Goal: Task Accomplishment & Management: Manage account settings

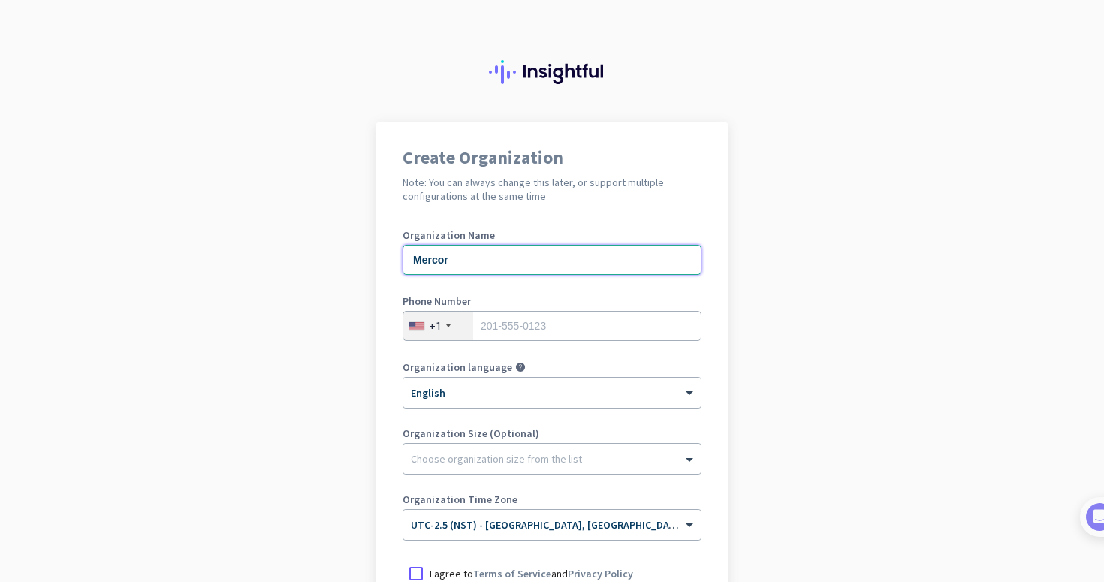
type input "Mercor"
click at [429, 325] on div "+1" at bounding box center [435, 325] width 13 height 15
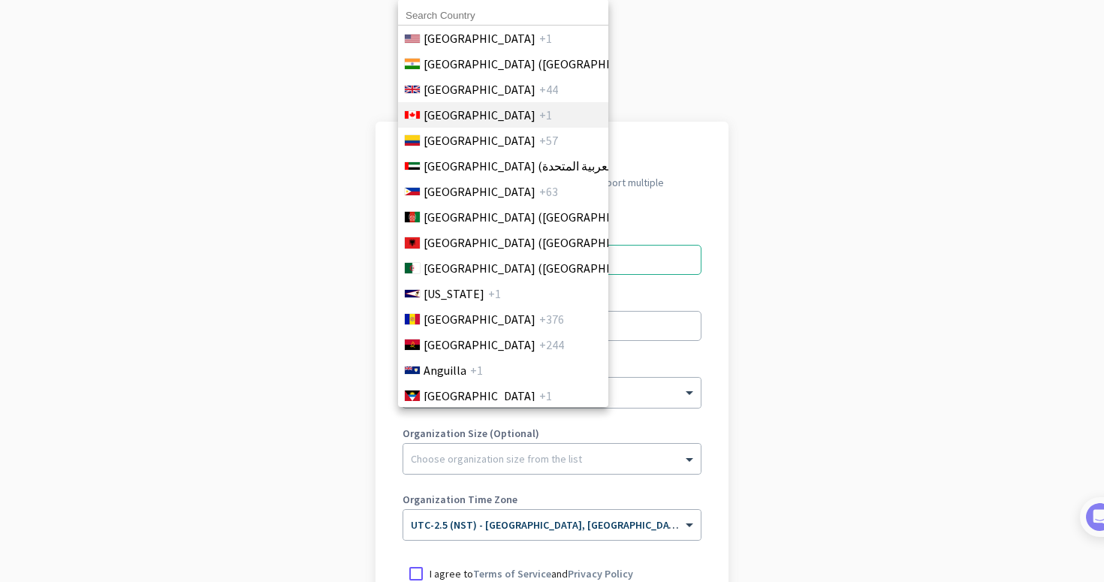
click at [463, 106] on li "Canada +1" at bounding box center [502, 115] width 211 height 26
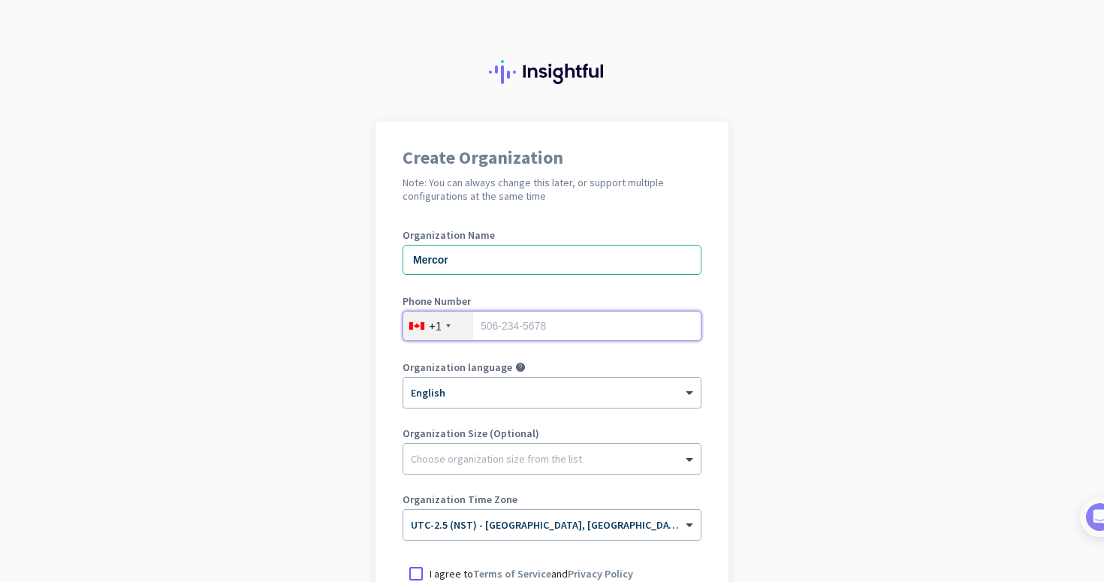
click at [532, 321] on input "tel" at bounding box center [552, 326] width 299 height 30
type input "9054496856"
click at [507, 424] on div "Organization Name Mercor Phone Number [PHONE_NUMBER] Organization language help…" at bounding box center [552, 392] width 299 height 324
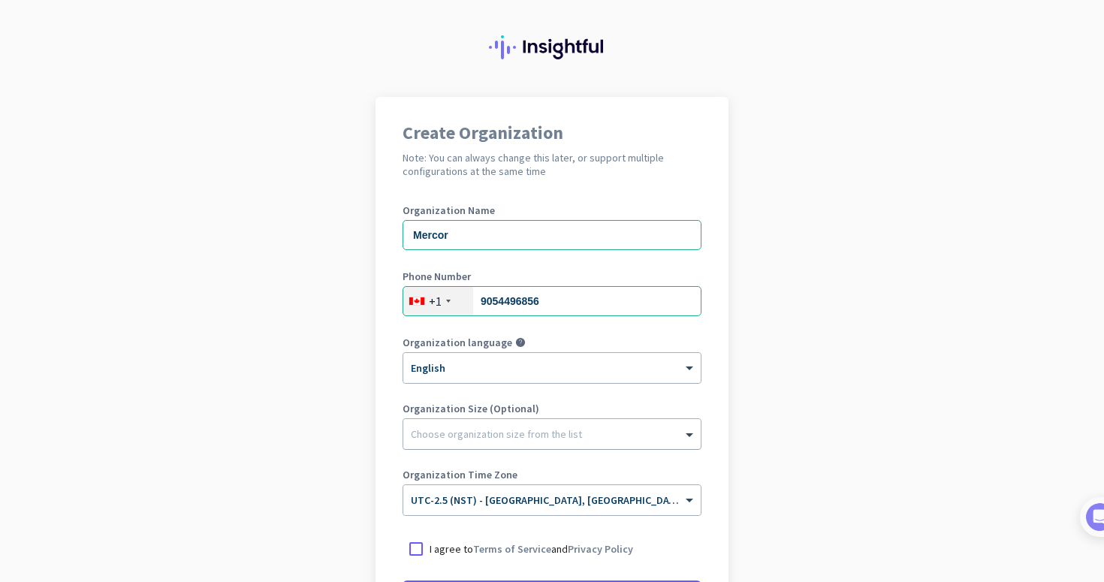
scroll to position [190, 0]
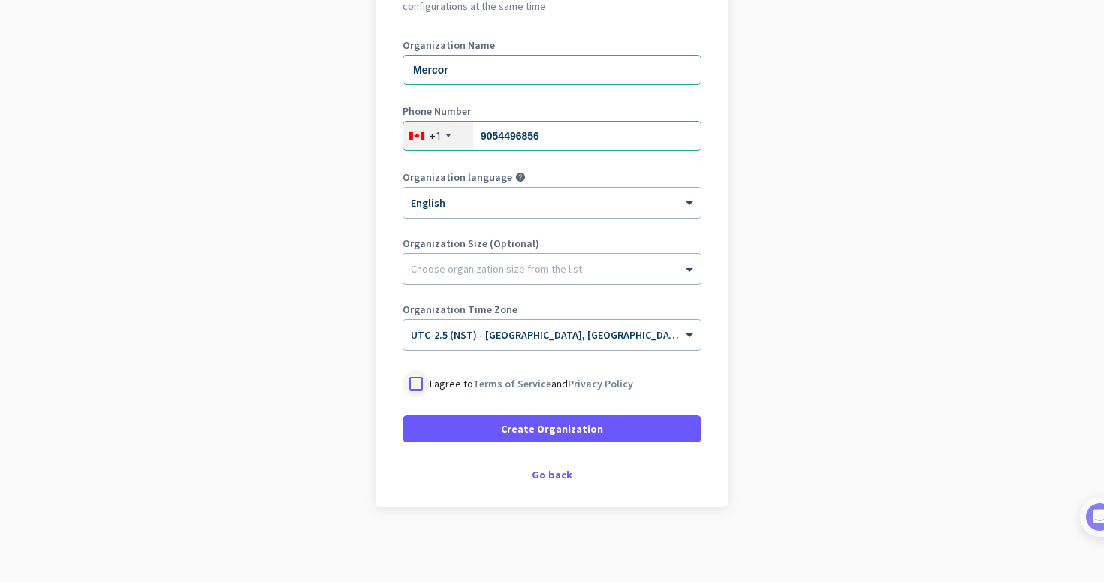
click at [411, 381] on div at bounding box center [416, 383] width 27 height 27
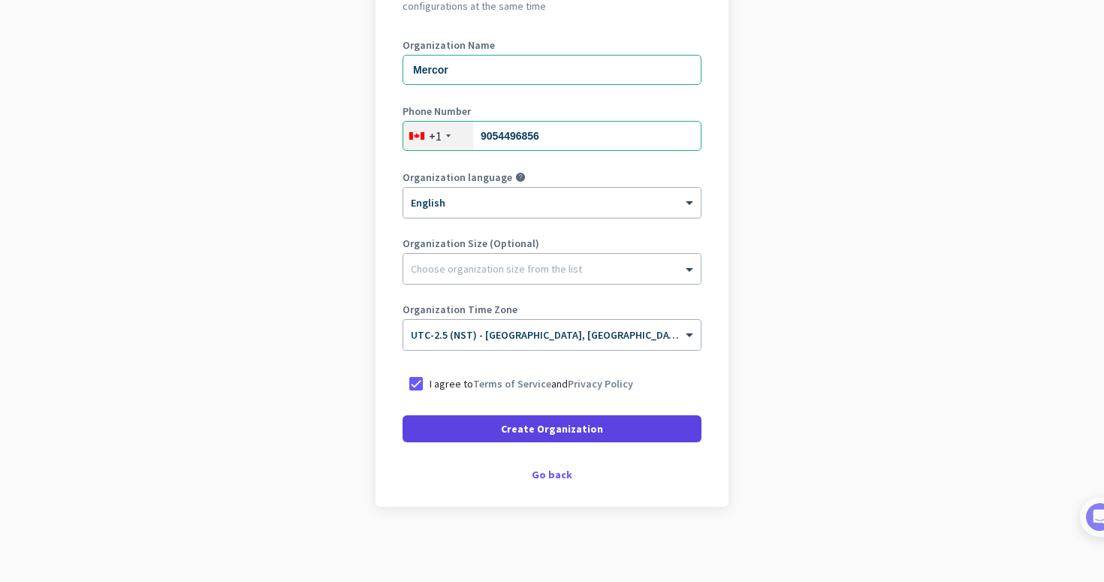
click at [558, 430] on span "Create Organization" at bounding box center [552, 428] width 102 height 15
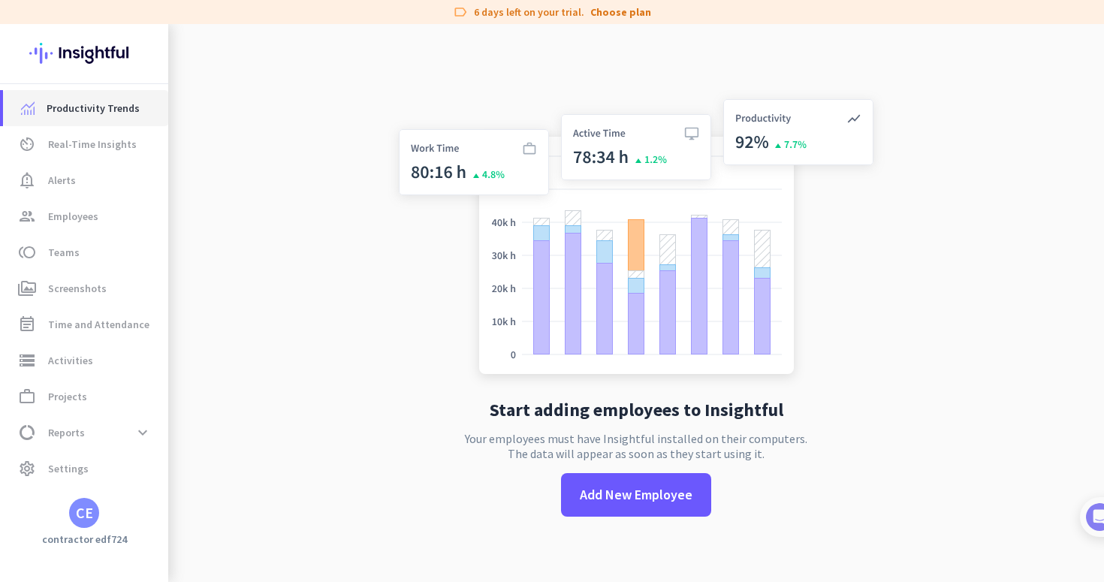
click at [114, 104] on span "Productivity Trends" at bounding box center [93, 108] width 93 height 18
click at [49, 213] on span "Employees" at bounding box center [73, 216] width 50 height 18
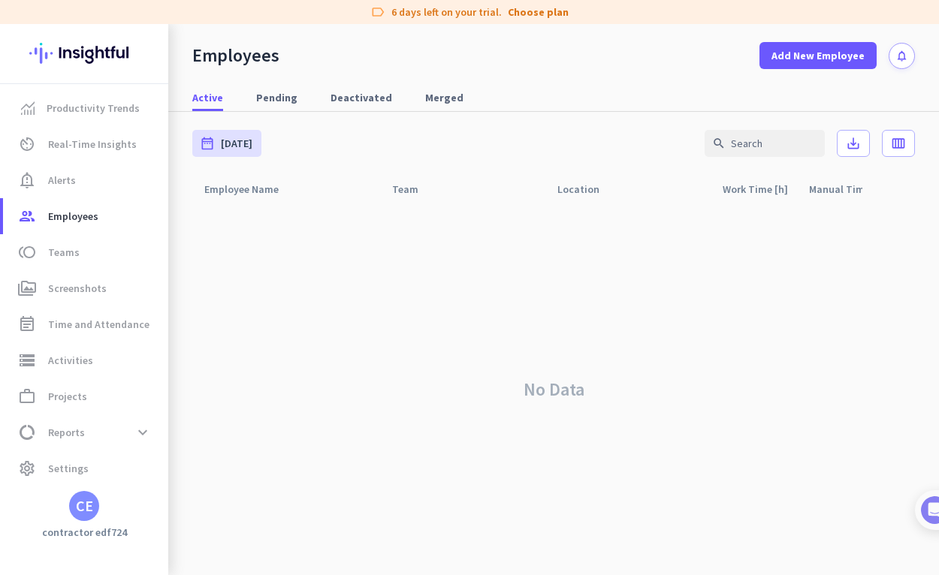
click at [87, 503] on div "CE" at bounding box center [84, 506] width 17 height 15
click at [156, 400] on span "Personal Settings" at bounding box center [164, 397] width 91 height 14
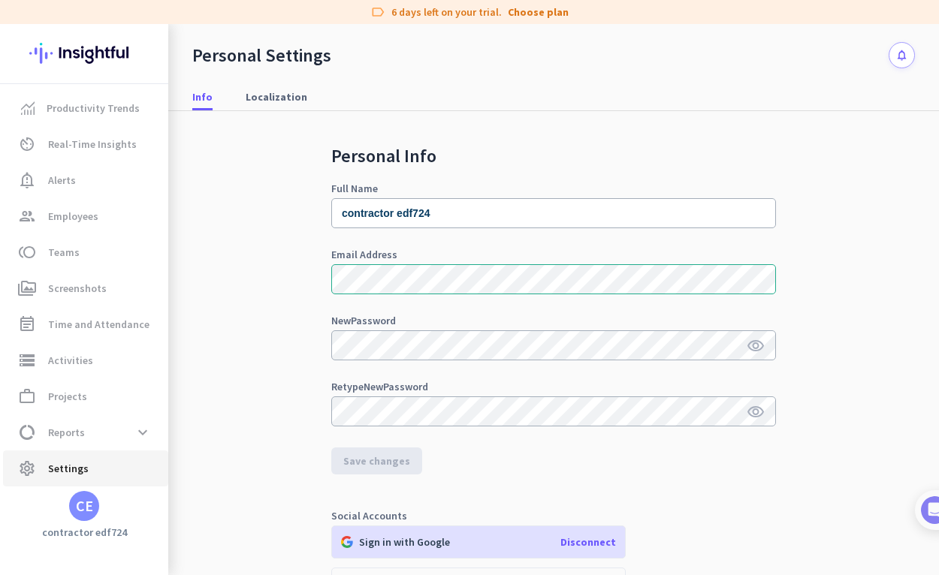
click at [77, 463] on span "Settings" at bounding box center [68, 469] width 41 height 18
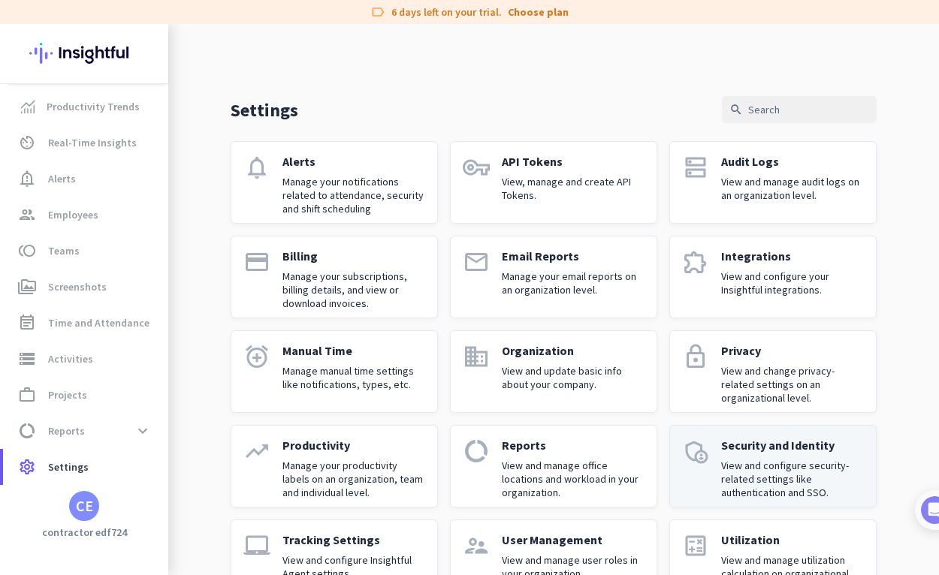
scroll to position [51, 0]
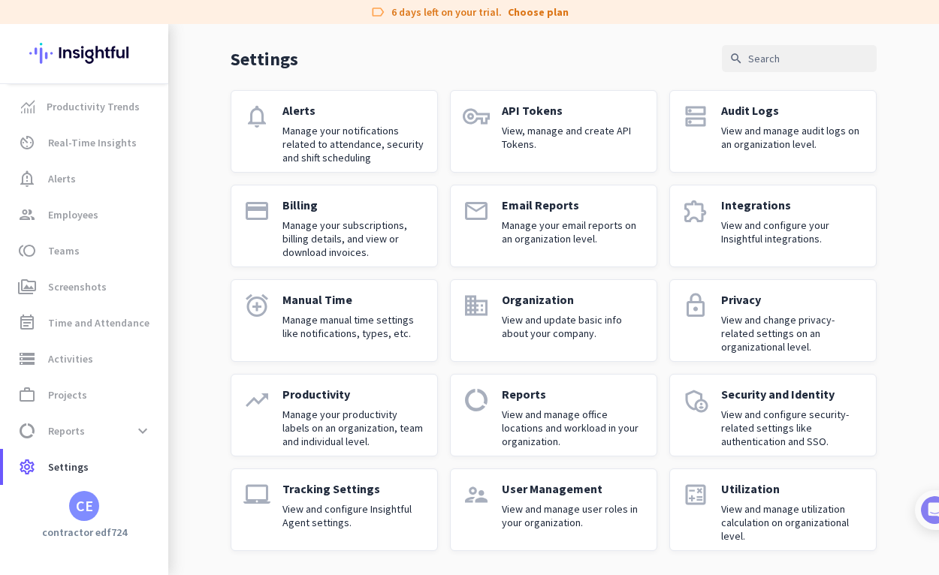
click at [73, 502] on div "CE" at bounding box center [84, 506] width 30 height 30
click at [150, 473] on span "Sign out" at bounding box center [164, 478] width 91 height 14
